Goal: Task Accomplishment & Management: Complete application form

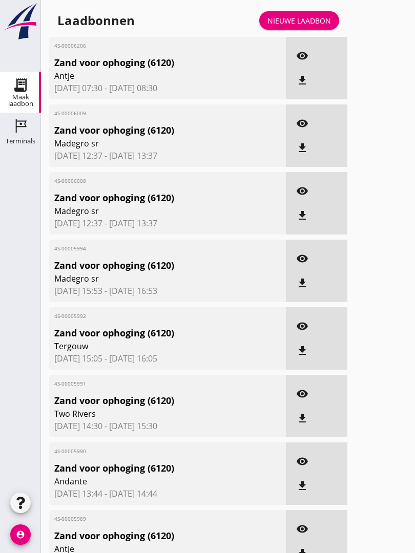
click at [308, 19] on div "Laadbonnen Nieuwe laadbon" at bounding box center [198, 20] width 298 height 25
click at [312, 26] on div "Nieuwe laadbon" at bounding box center [298, 20] width 63 height 11
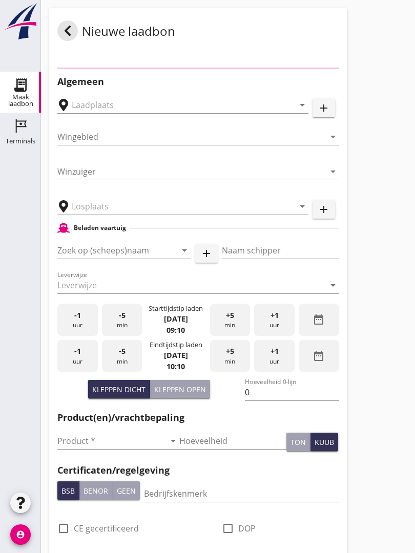
click at [118, 214] on input "text" at bounding box center [176, 206] width 208 height 16
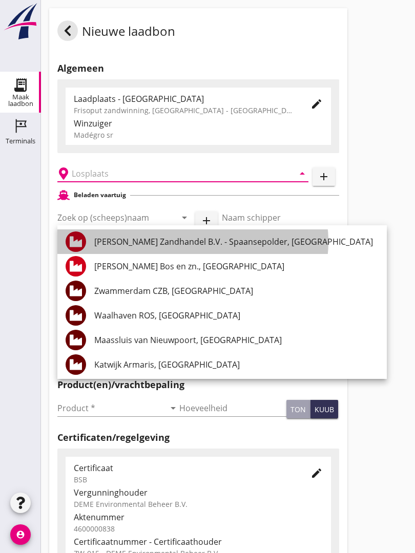
click at [188, 242] on div "[PERSON_NAME] Zandhandel B.V. - Spaansepolder, [GEOGRAPHIC_DATA]" at bounding box center [236, 241] width 284 height 12
type input "[PERSON_NAME] Zandhandel B.V. - Spaansepolder, [GEOGRAPHIC_DATA]"
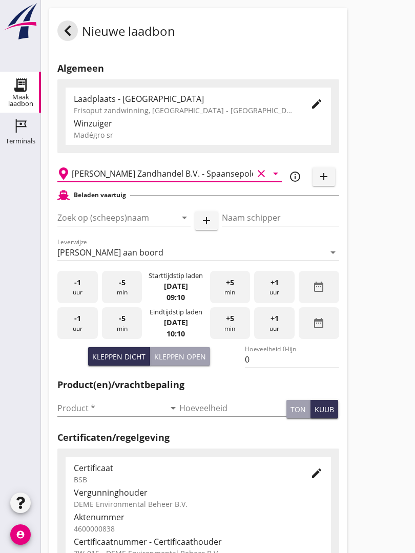
click at [124, 226] on input "Zoek op (scheeps)naam" at bounding box center [109, 217] width 104 height 16
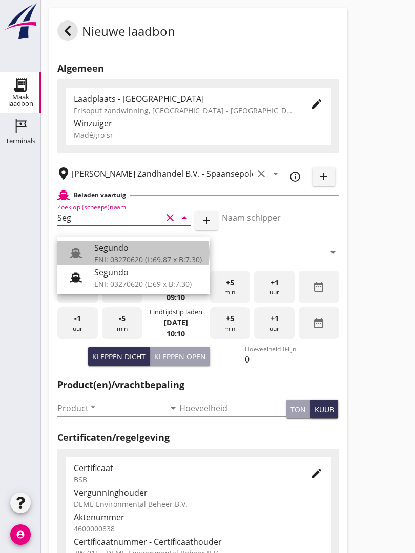
click at [126, 254] on div "ENI: 03270620 (L:69.87 x B:7.30)" at bounding box center [147, 259] width 107 height 11
type input "Segundo"
type input "[PERSON_NAME]"
type input "478"
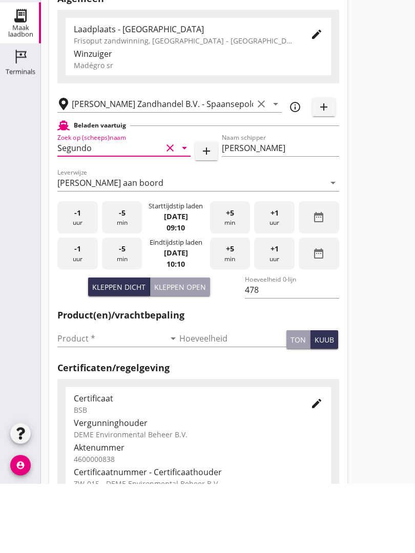
click at [85, 400] on input "Product *" at bounding box center [110, 408] width 107 height 16
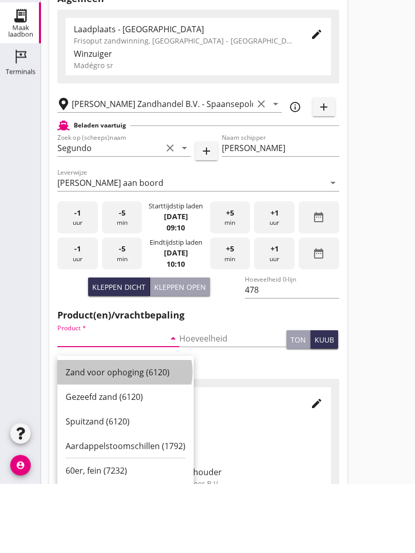
click at [114, 435] on div "Zand voor ophoging (6120)" at bounding box center [126, 441] width 120 height 12
type input "Zand voor ophoging (6120)"
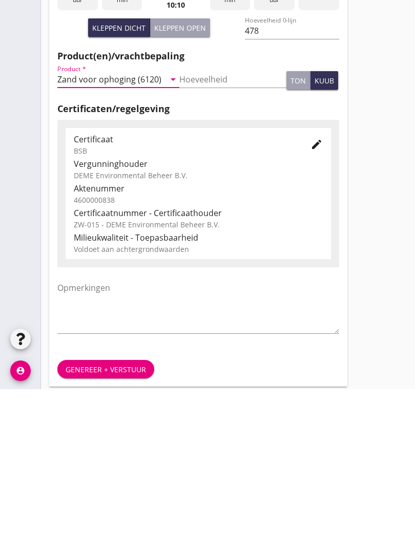
scroll to position [179, 0]
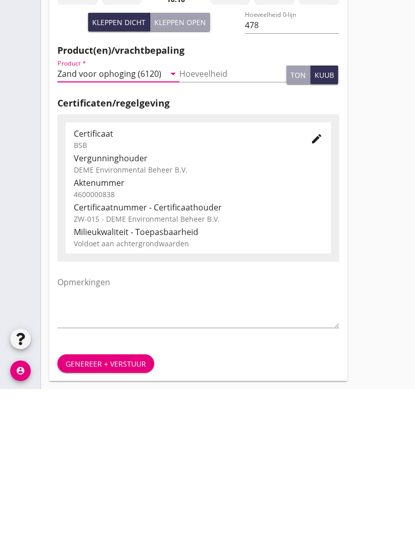
click at [113, 522] on div "Genereer + verstuur" at bounding box center [106, 527] width 80 height 11
